Goal: Information Seeking & Learning: Learn about a topic

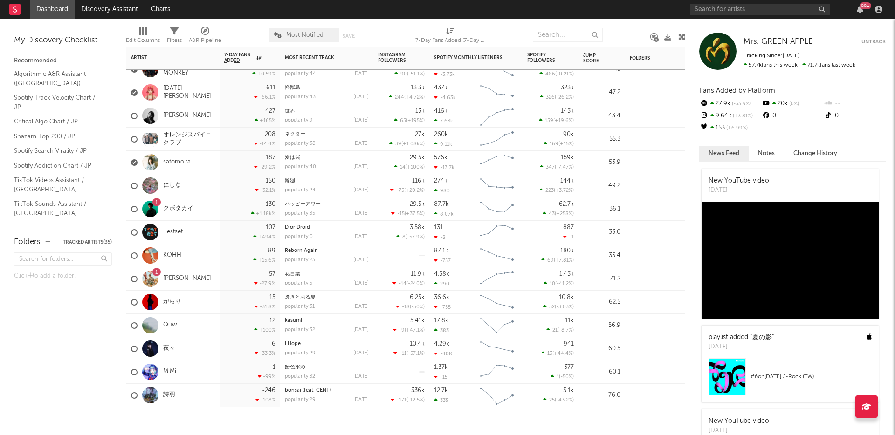
click at [182, 186] on div "にしな" at bounding box center [172, 185] width 93 height 23
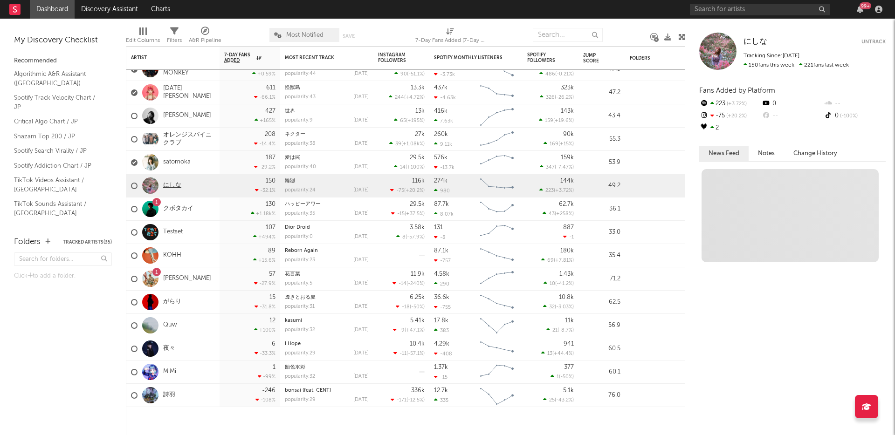
click at [176, 186] on link "にしな" at bounding box center [172, 186] width 18 height 8
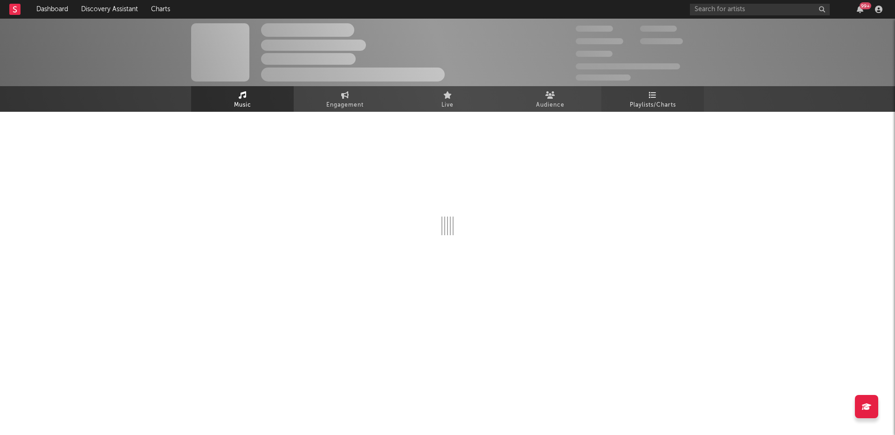
click at [637, 96] on link "Playlists/Charts" at bounding box center [652, 99] width 103 height 26
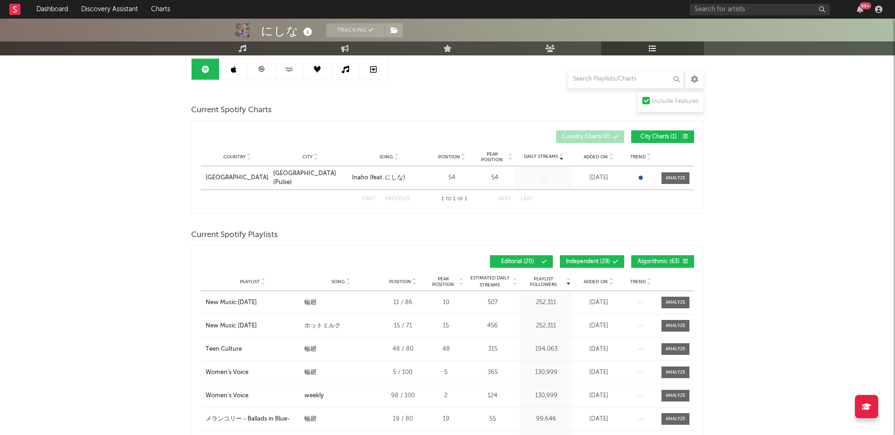
scroll to position [38, 0]
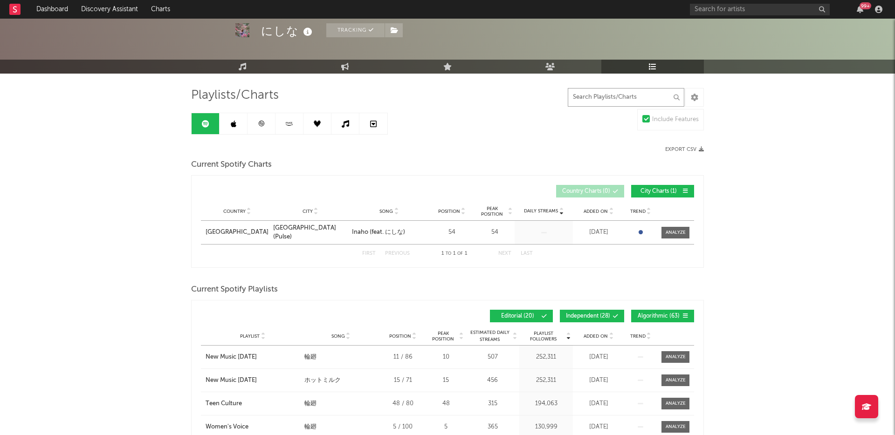
click at [604, 99] on input "text" at bounding box center [626, 97] width 117 height 19
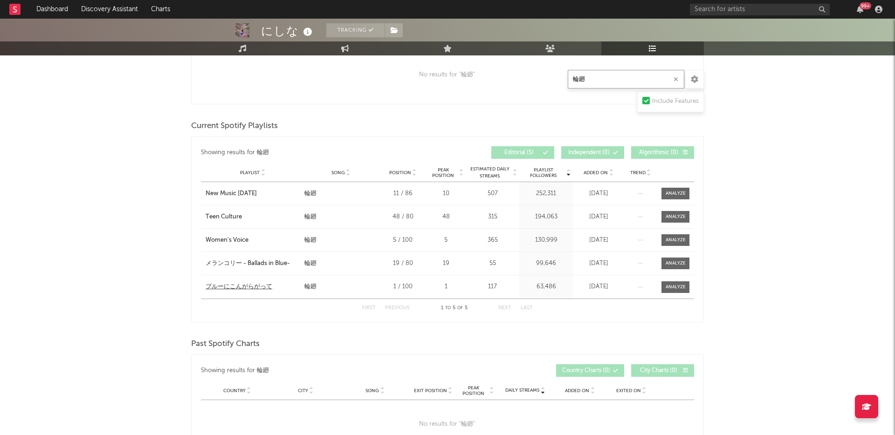
scroll to position [0, 0]
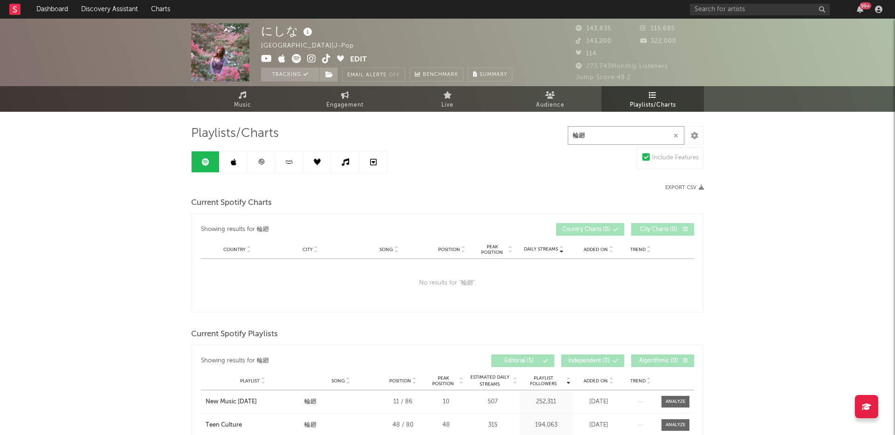
drag, startPoint x: 590, startPoint y: 133, endPoint x: 520, endPoint y: 133, distance: 69.5
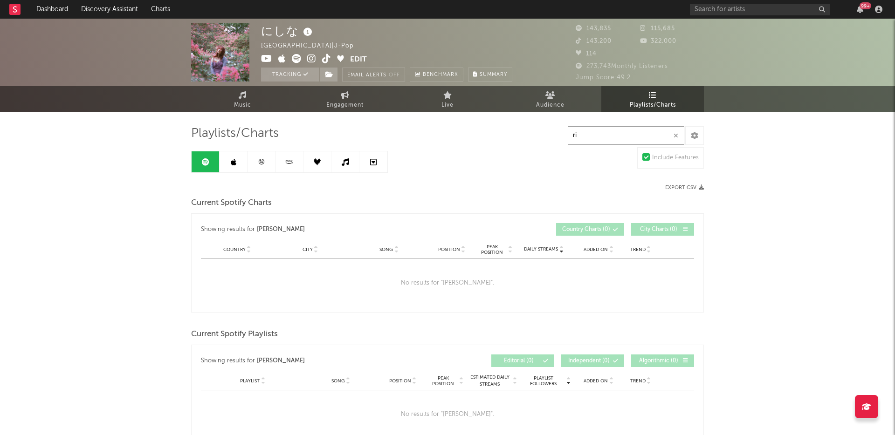
type input "r"
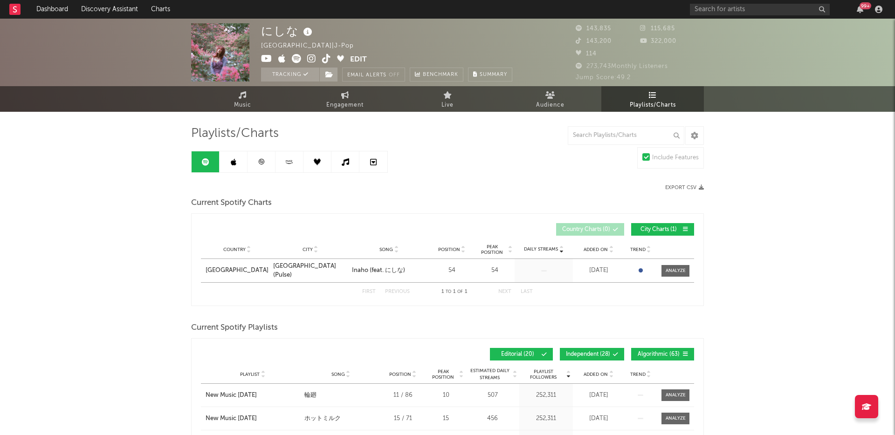
click at [230, 166] on link at bounding box center [234, 161] width 28 height 21
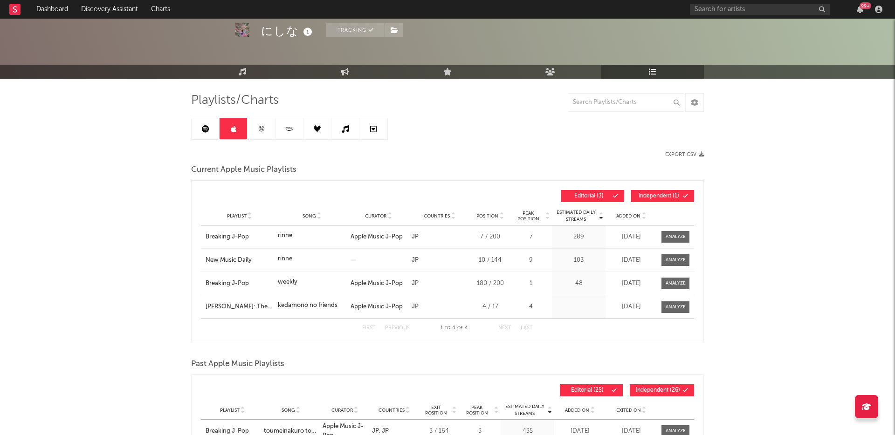
scroll to position [70, 0]
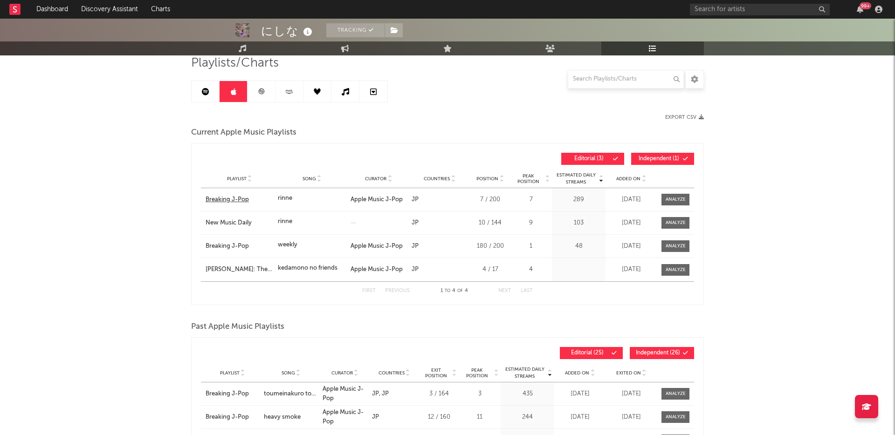
click at [227, 196] on div "Breaking J-Pop" at bounding box center [240, 199] width 68 height 9
